Goal: Information Seeking & Learning: Learn about a topic

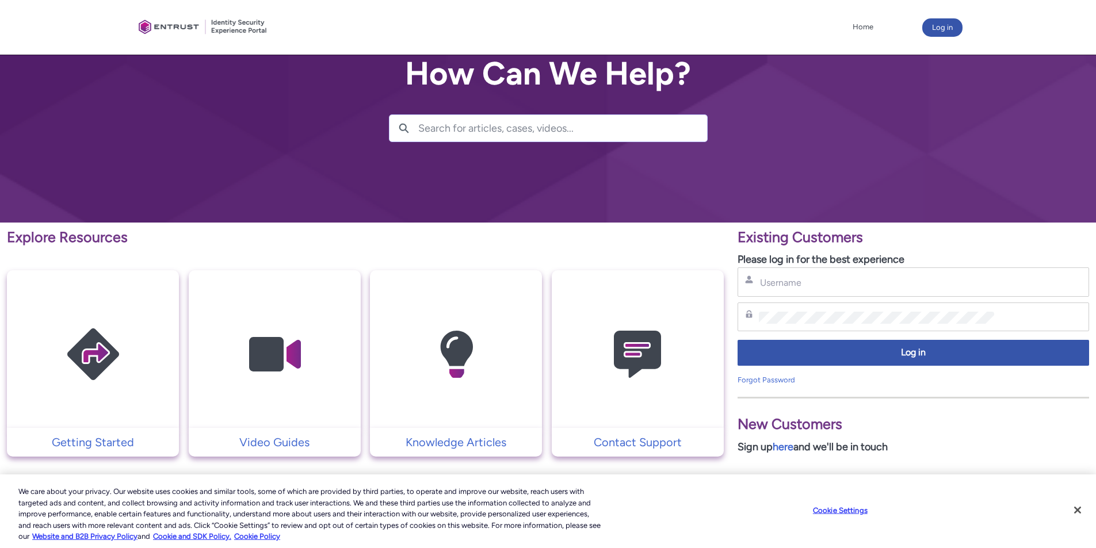
scroll to position [58, 0]
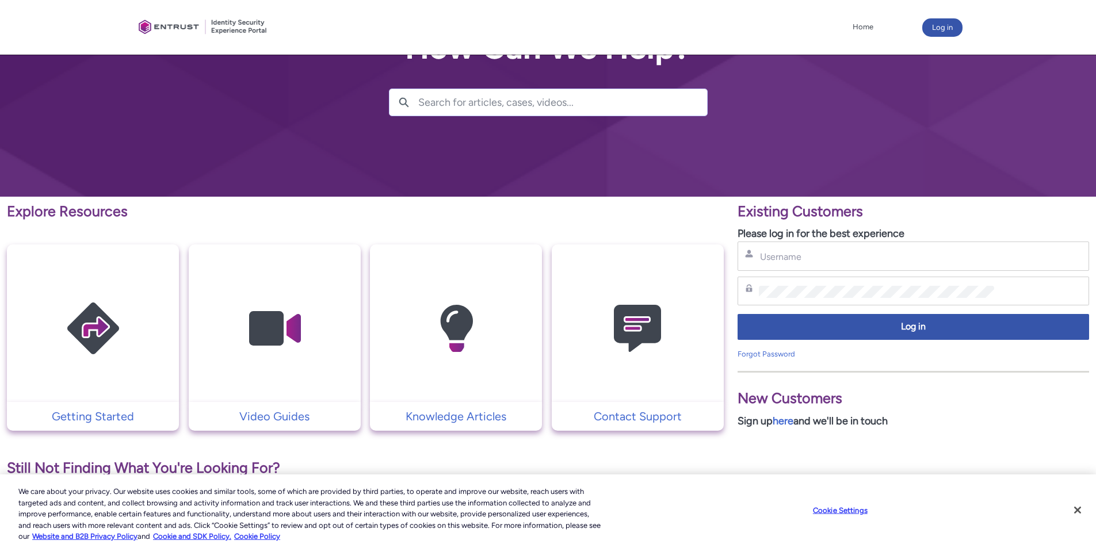
click at [447, 108] on input "Search for articles, cases, videos..." at bounding box center [562, 102] width 289 height 26
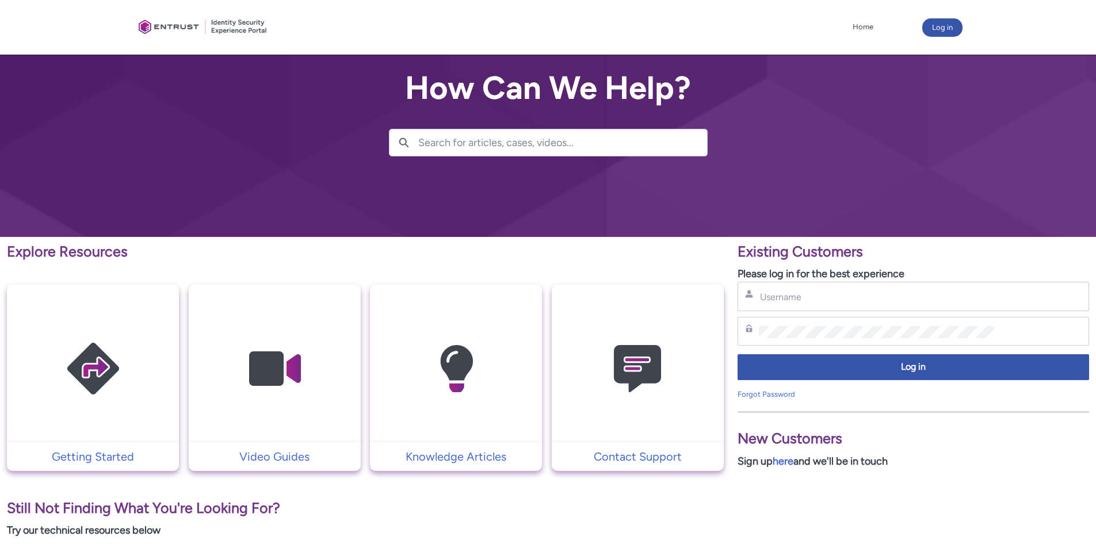
scroll to position [0, 0]
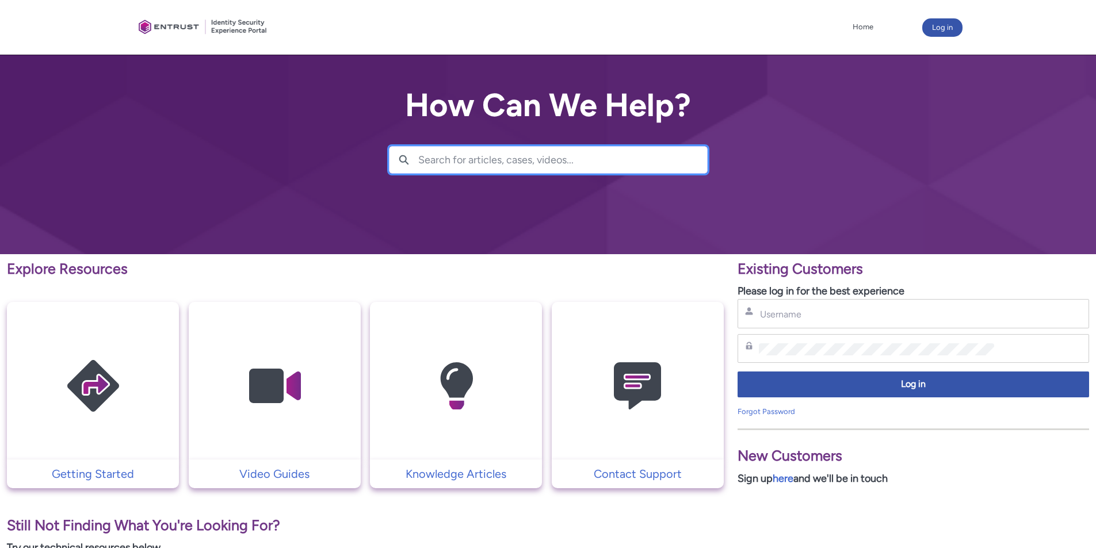
click at [528, 153] on input "Search for articles, cases, videos..." at bounding box center [562, 160] width 289 height 26
click at [504, 166] on input "Search for articles, cases, videos..." at bounding box center [562, 160] width 289 height 26
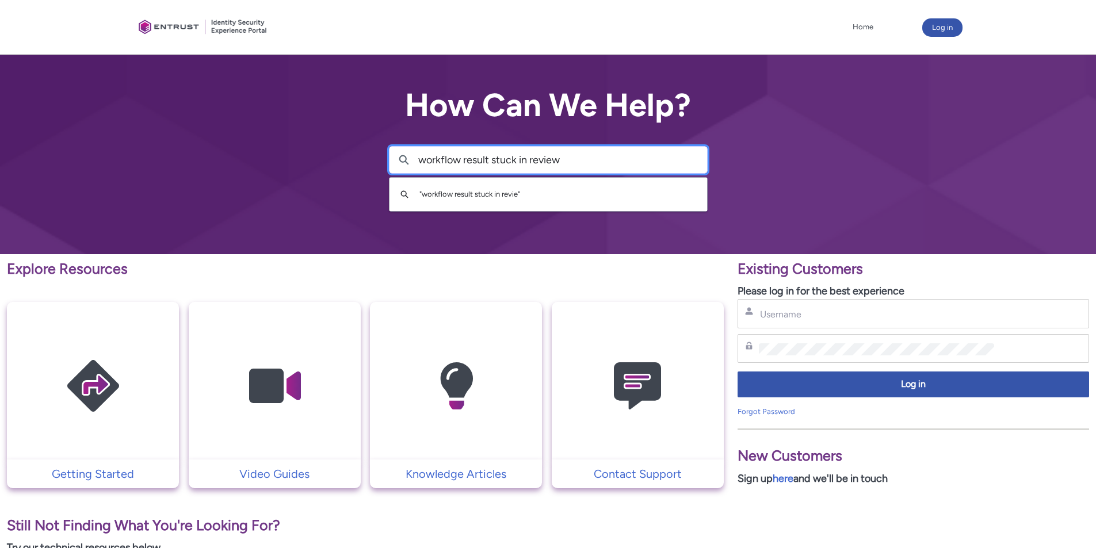
type input "workflow result stuck in review"
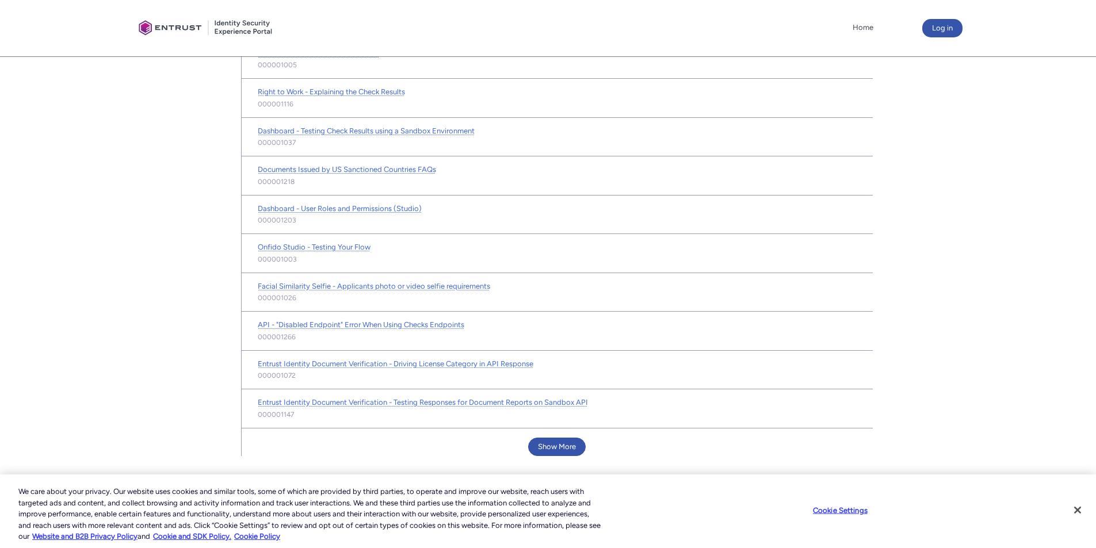
scroll to position [603, 0]
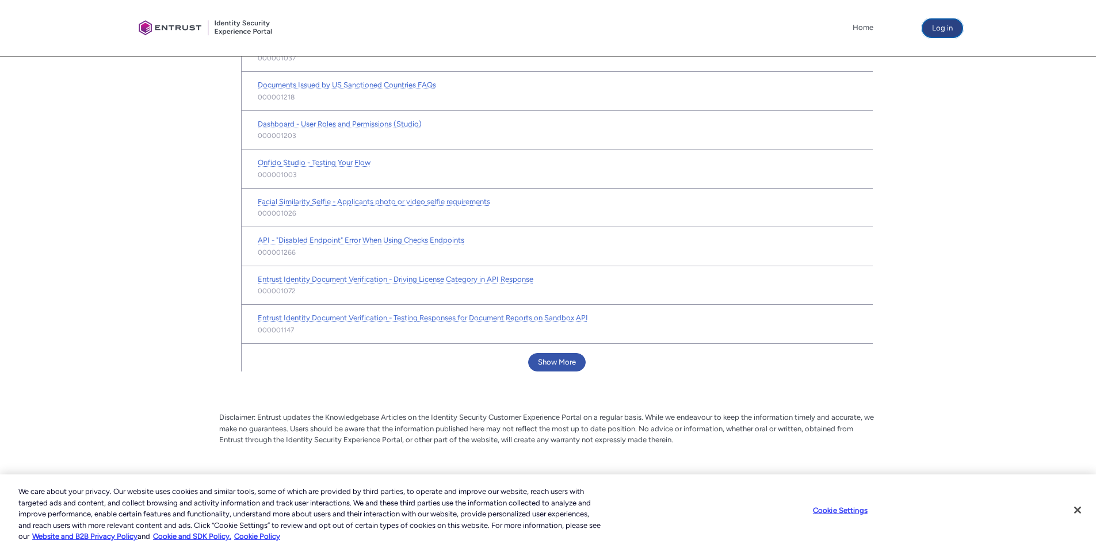
click at [935, 24] on button "Log in" at bounding box center [943, 28] width 40 height 18
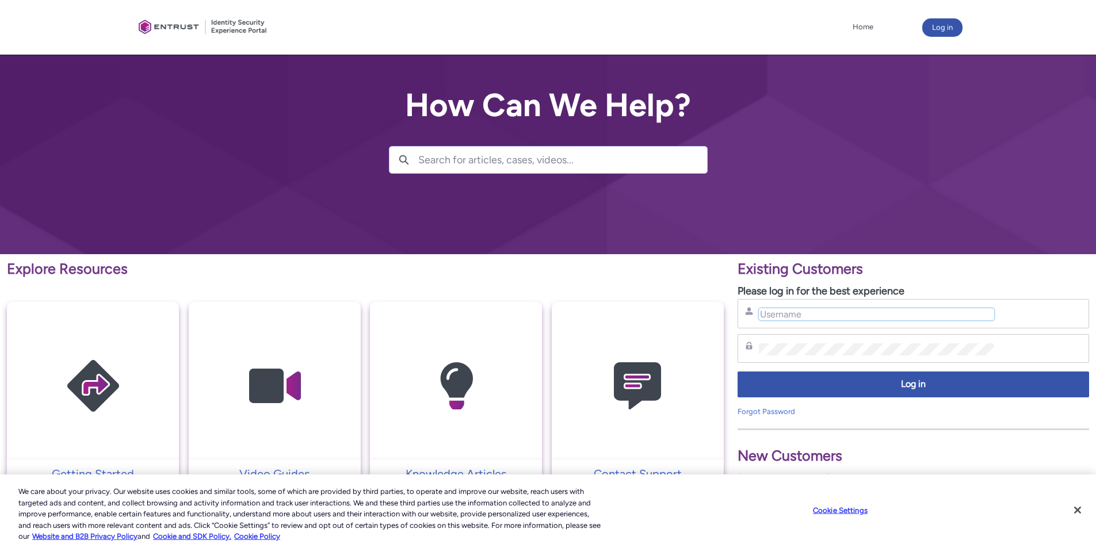
click at [825, 315] on input "Username" at bounding box center [876, 314] width 235 height 12
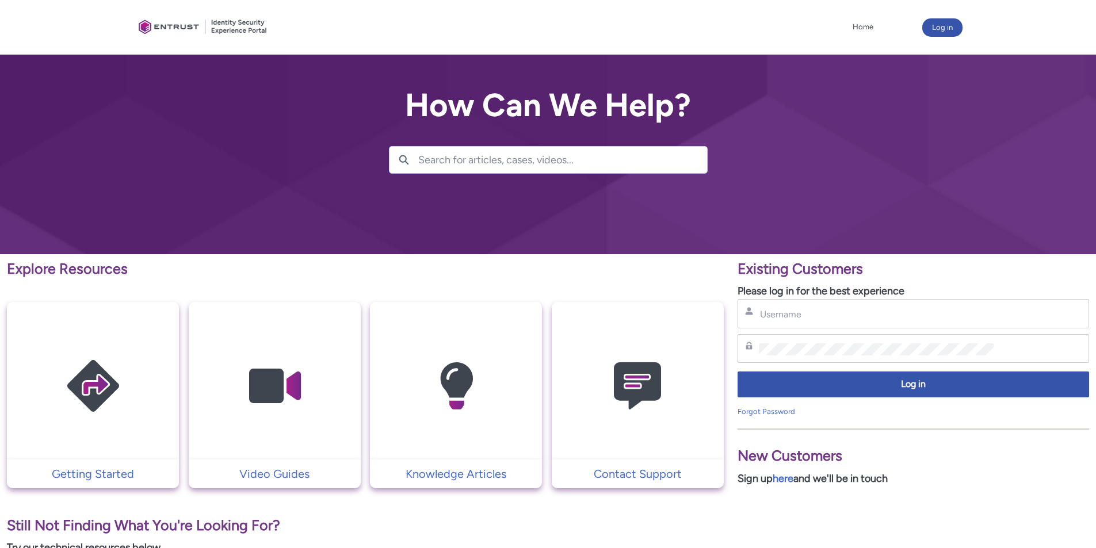
click at [815, 306] on div "Username" at bounding box center [914, 313] width 352 height 29
click at [815, 318] on input "Username" at bounding box center [876, 314] width 235 height 12
click at [456, 159] on input "Search for articles, cases, videos..." at bounding box center [562, 160] width 289 height 26
click at [181, 27] on div at bounding box center [203, 27] width 138 height 43
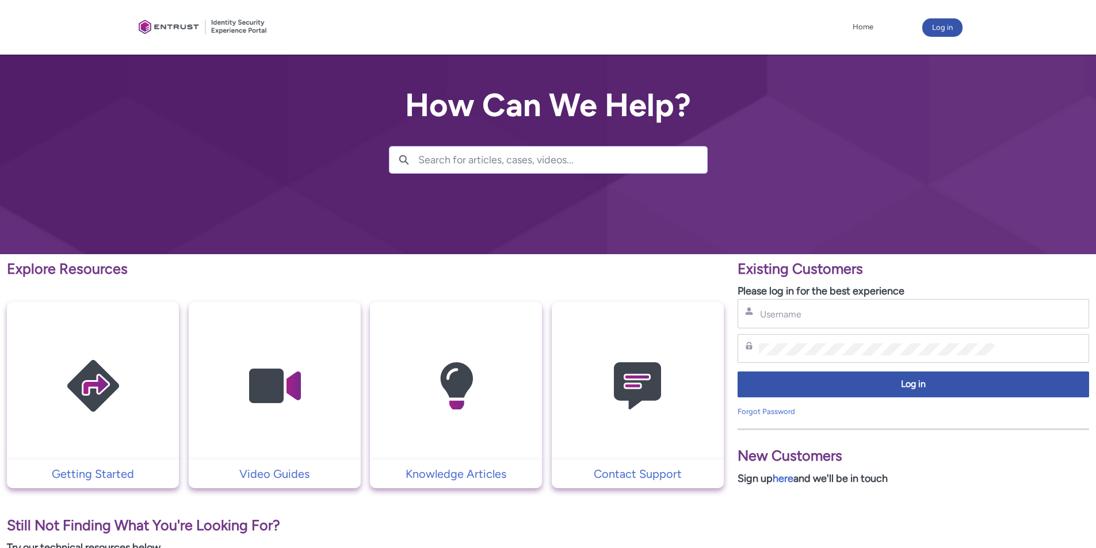
click at [485, 162] on input "Search for articles, cases, videos..." at bounding box center [562, 160] width 289 height 26
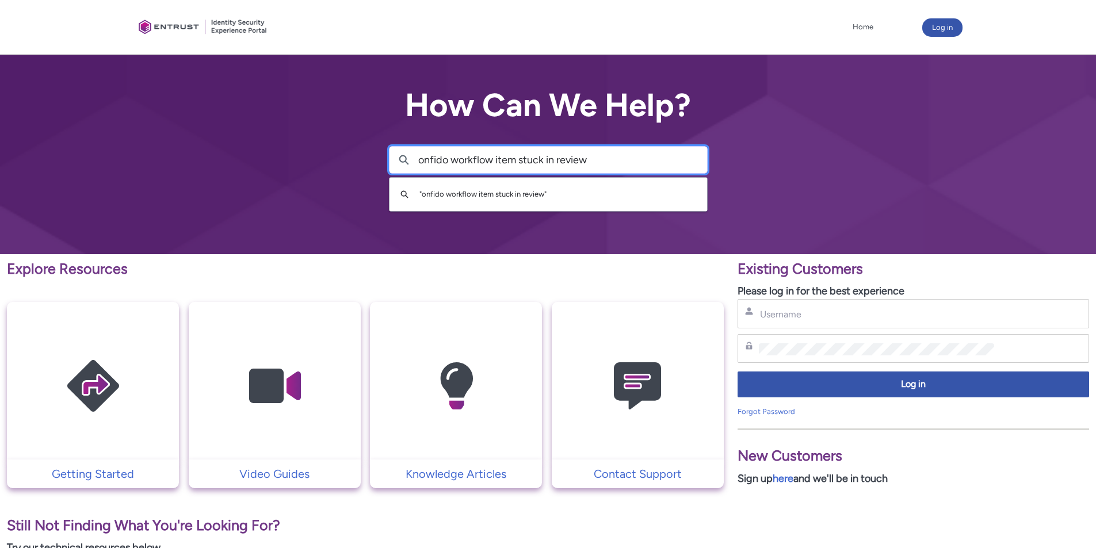
type input "onfido workflow item stuck in review"
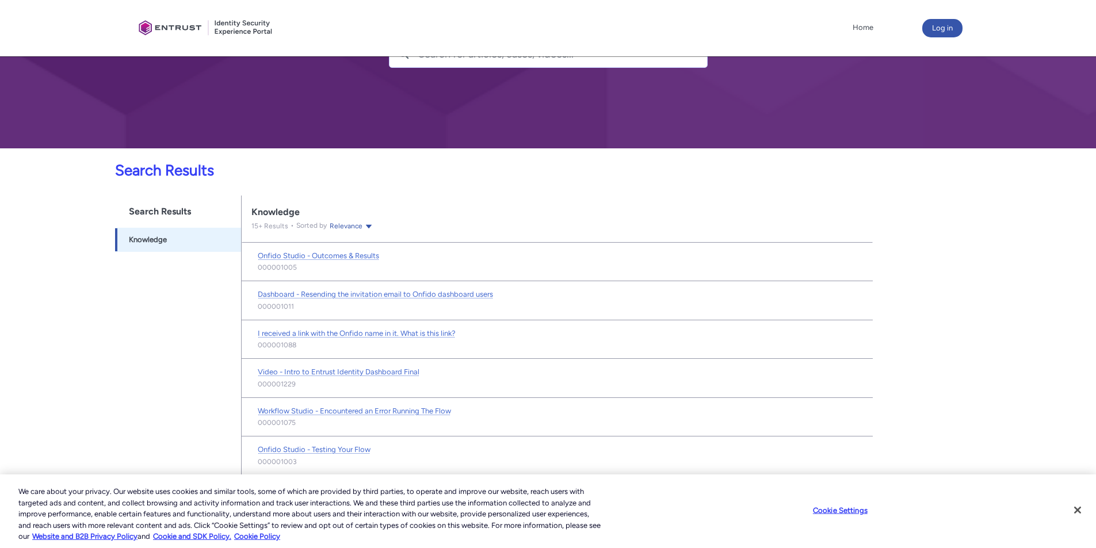
scroll to position [115, 0]
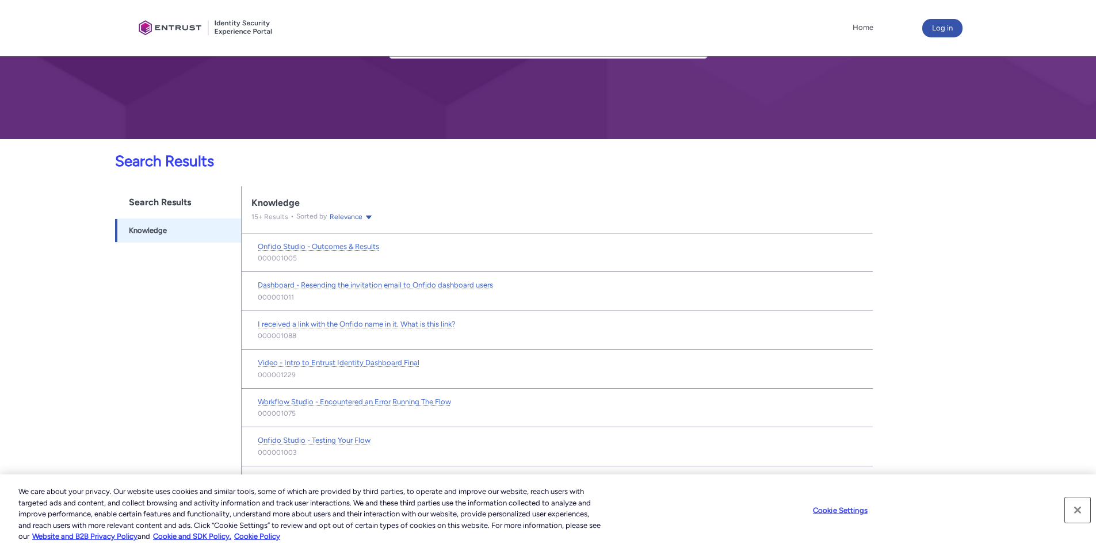
click at [1076, 505] on button "Close" at bounding box center [1077, 510] width 25 height 25
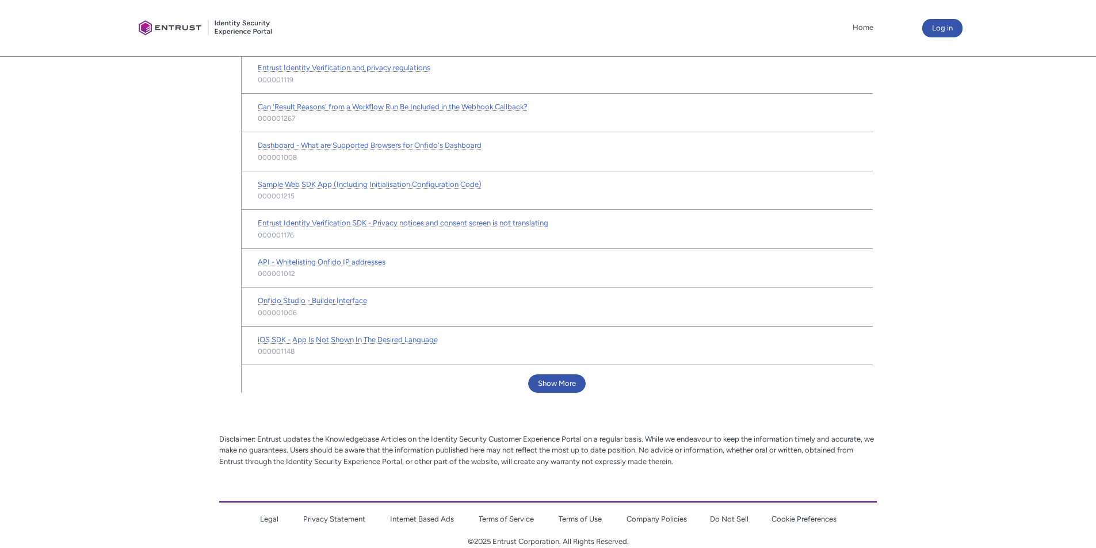
scroll to position [588, 0]
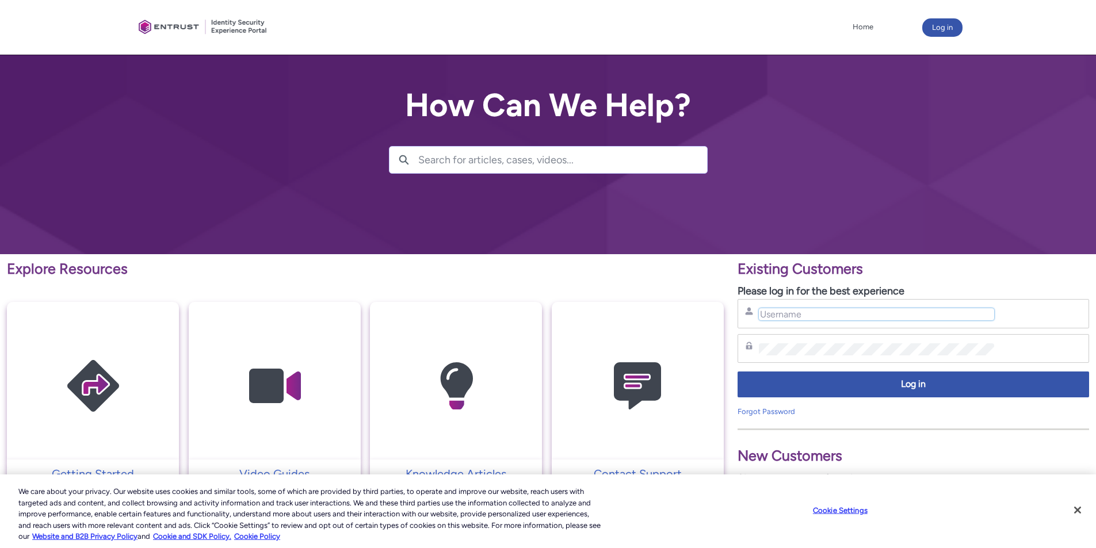
click at [815, 314] on input "Username" at bounding box center [876, 314] width 235 height 12
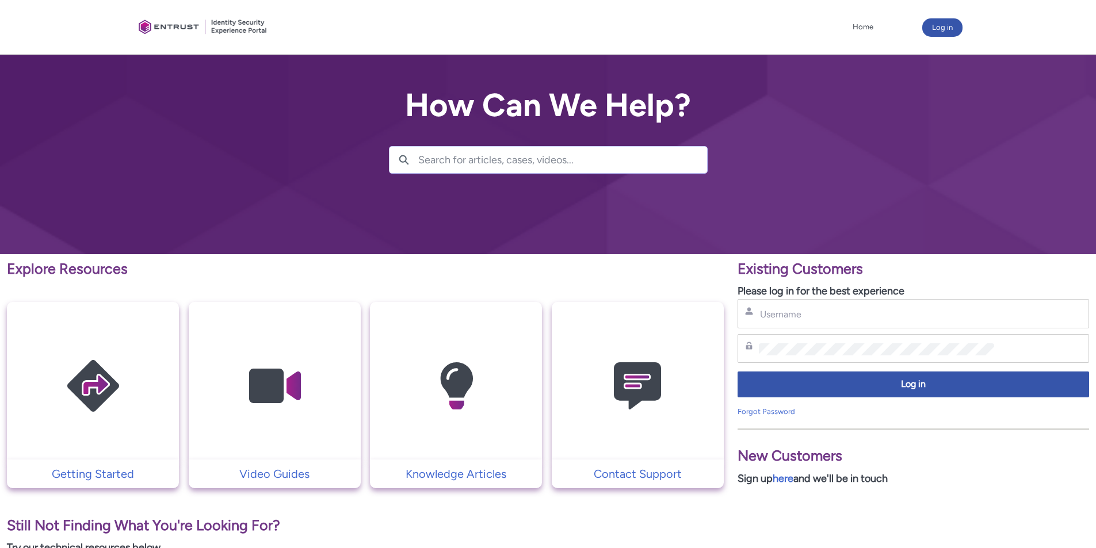
click at [795, 321] on div "Username" at bounding box center [914, 313] width 352 height 29
click at [796, 312] on input "Username" at bounding box center [876, 314] width 235 height 12
paste input "[PERSON_NAME][EMAIL_ADDRESS][PERSON_NAME][DOMAIN_NAME]"
type input "[PERSON_NAME][EMAIL_ADDRESS][PERSON_NAME][DOMAIN_NAME]"
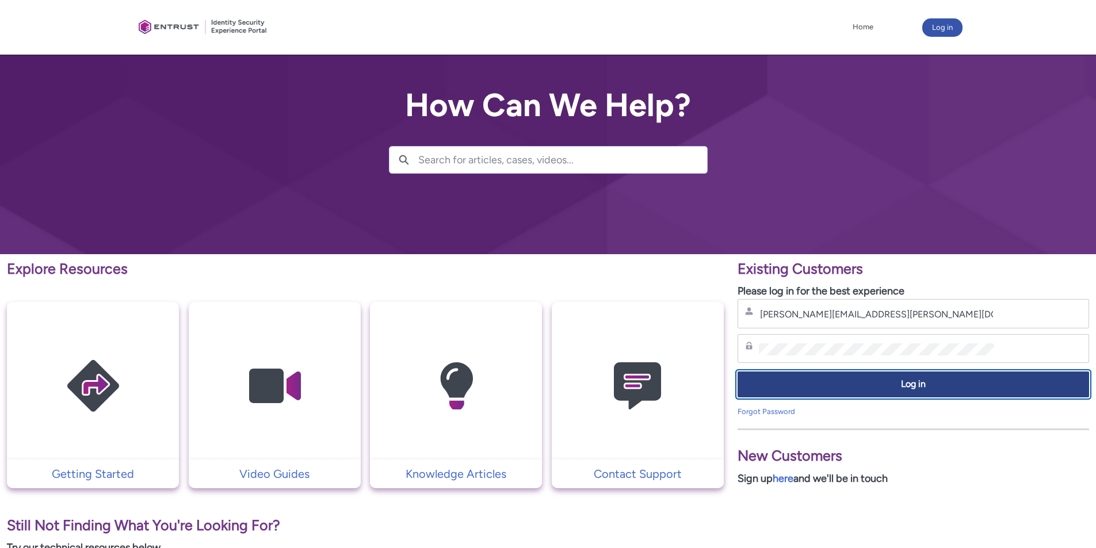
click at [928, 388] on span "Log in" at bounding box center [913, 384] width 337 height 13
